Goal: Task Accomplishment & Management: Use online tool/utility

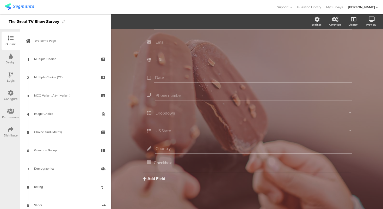
scroll to position [206, 0]
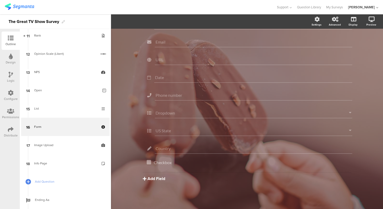
click at [159, 178] on button "Add Field" at bounding box center [154, 178] width 22 height 6
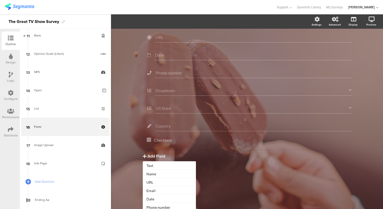
scroll to position [0, 0]
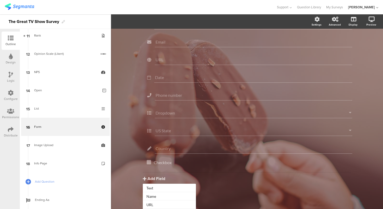
click at [129, 92] on div "Form Form We will never spam you or give your information to anyone else We wil…" at bounding box center [247, 87] width 272 height 244
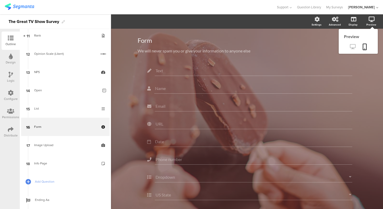
click at [353, 45] on icon at bounding box center [352, 46] width 5 height 5
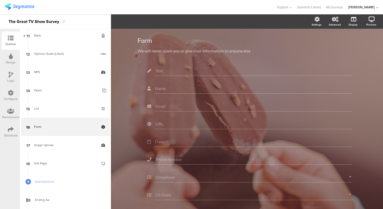
click at [129, 103] on div "Form Form We will never spam you or give your information to anyone else We wil…" at bounding box center [247, 151] width 272 height 244
click at [124, 76] on div "Form Form We will never spam you or give your information to anyone else We wil…" at bounding box center [247, 151] width 272 height 244
click at [121, 65] on div "Form Form We will never spam you or give your information to anyone else We wil…" at bounding box center [247, 151] width 272 height 244
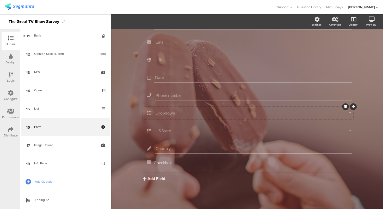
click at [186, 113] on input "Dropdown" at bounding box center [252, 112] width 193 height 5
click at [178, 107] on div "Dropdown" at bounding box center [248, 113] width 211 height 13
click at [191, 21] on span "Dropdown Choices" at bounding box center [181, 21] width 35 height 6
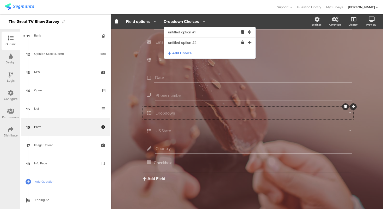
click at [185, 42] on input "untitled option #2" at bounding box center [203, 43] width 70 height 10
click at [125, 65] on div "Form Form We will never spam you or give your information to anyone else We wil…" at bounding box center [247, 87] width 272 height 244
